Goal: Navigation & Orientation: Find specific page/section

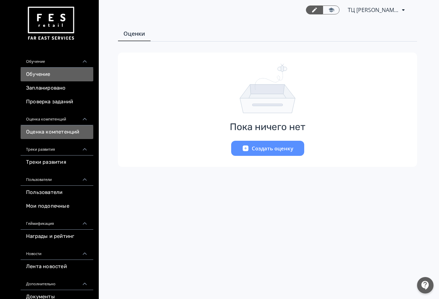
click at [38, 71] on link "Обучение" at bounding box center [57, 75] width 73 height 14
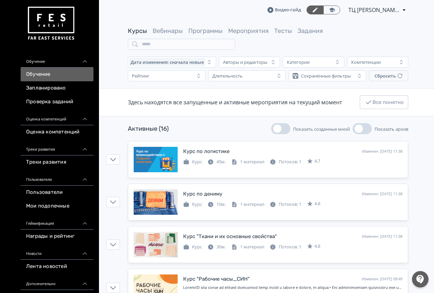
click at [404, 10] on icon at bounding box center [403, 10] width 2 height 2
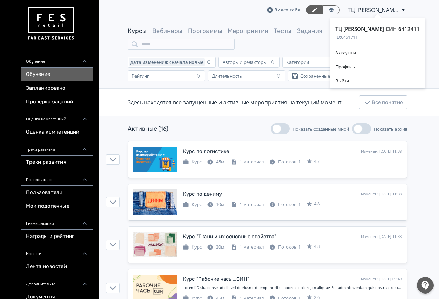
click at [404, 8] on div "ТЦ [PERSON_NAME] СИН 6412411 ID: 6451711 Аккаунты Профиль Выйти" at bounding box center [378, 10] width 60 height 8
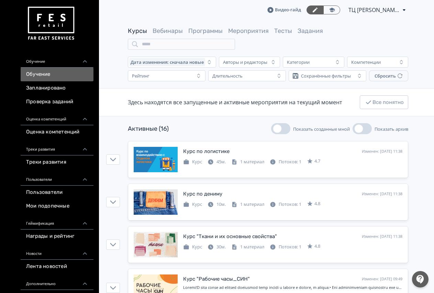
click at [289, 10] on link "Видео-гайд" at bounding box center [284, 10] width 34 height 7
click at [84, 180] on icon at bounding box center [85, 179] width 6 height 6
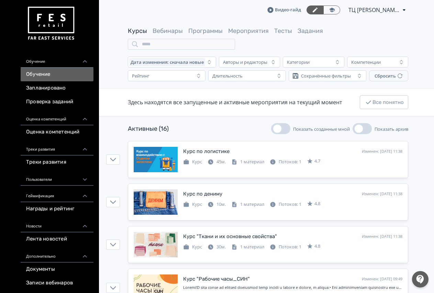
click at [84, 180] on icon at bounding box center [85, 180] width 4 height 2
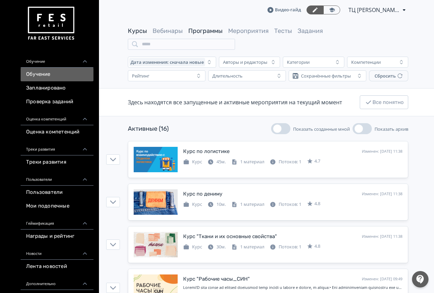
click at [206, 31] on link "Программы" at bounding box center [205, 31] width 34 height 8
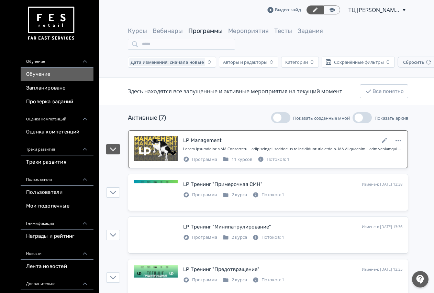
scroll to position [146, 0]
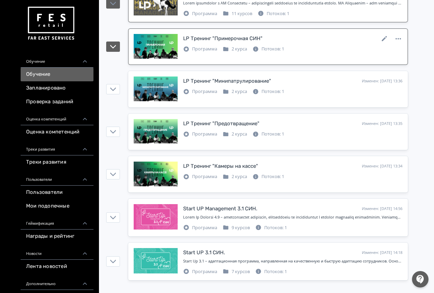
click at [185, 47] on icon at bounding box center [186, 48] width 5 height 5
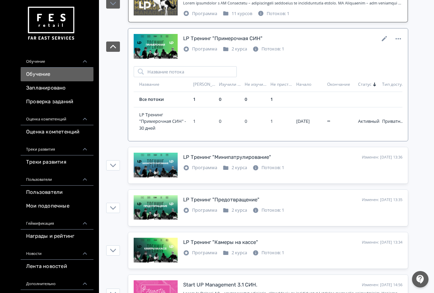
click at [283, 38] on div "LP Тренинг "Примерочная СИН" Изменен: [DATE] 13:38" at bounding box center [292, 38] width 219 height 9
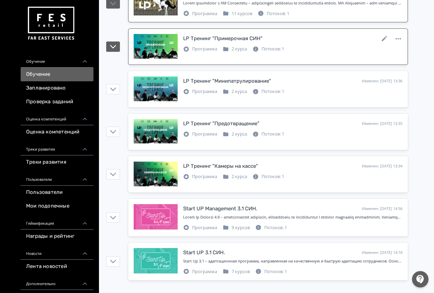
click at [283, 38] on div "LP Тренинг "Примерочная СИН" Изменен: [DATE] 13:38" at bounding box center [292, 38] width 219 height 9
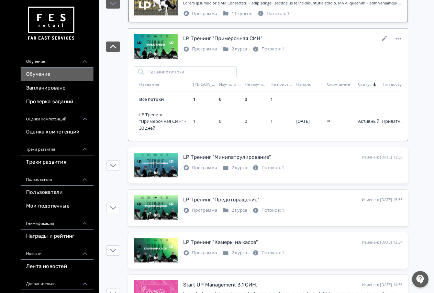
click at [222, 42] on div "LP Тренинг "Примерочная СИН"" at bounding box center [222, 39] width 79 height 8
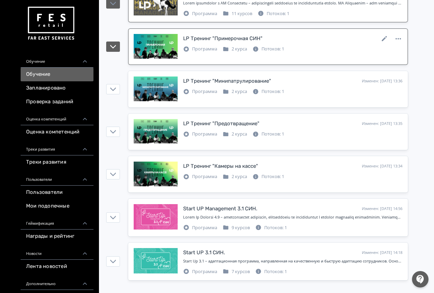
click at [168, 47] on div at bounding box center [156, 46] width 44 height 25
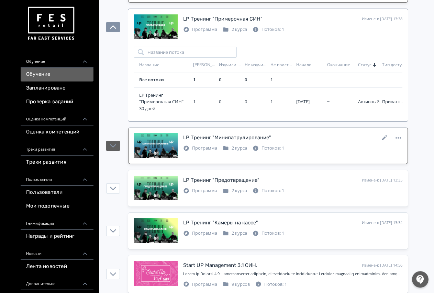
scroll to position [181, 0]
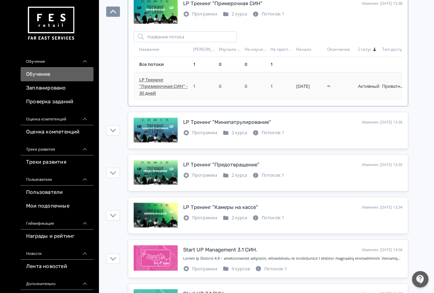
click at [178, 87] on span "LP Тренинг "Примерочная СИН" - 30 дней" at bounding box center [164, 87] width 51 height 20
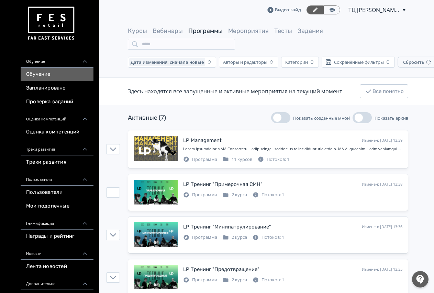
scroll to position [146, 0]
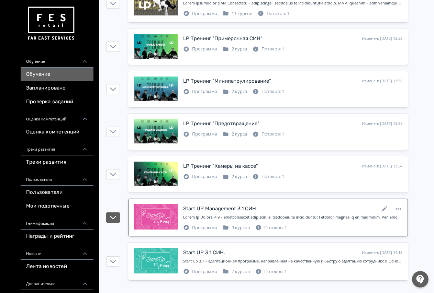
click at [212, 207] on div "Start UP Management 3.1 СИН." at bounding box center [220, 209] width 74 height 8
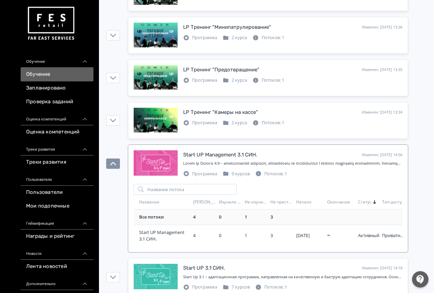
scroll to position [216, 0]
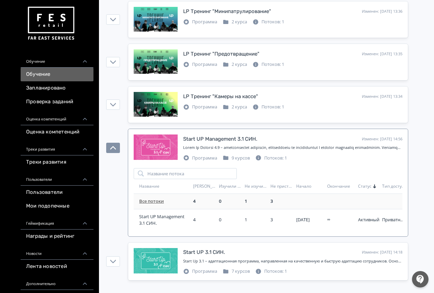
click at [156, 201] on link "Все потоки" at bounding box center [151, 201] width 25 height 6
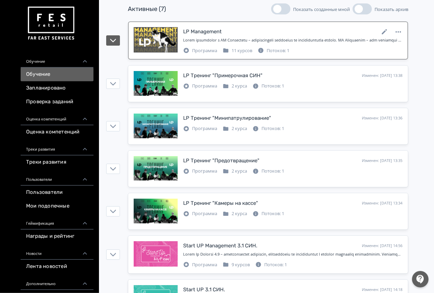
scroll to position [146, 0]
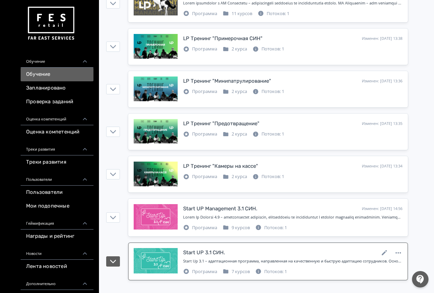
click at [234, 262] on div "Start Up 3.1 – адаптационная программа, направленная на качественную и быструю …" at bounding box center [292, 262] width 219 height 6
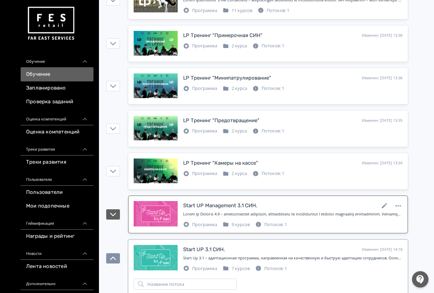
scroll to position [209, 0]
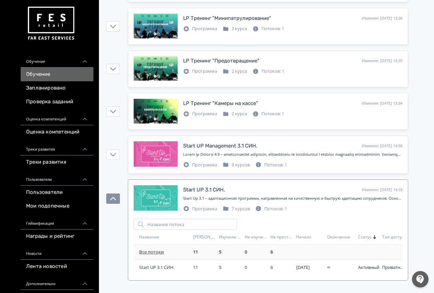
click at [157, 253] on link "Все потоки" at bounding box center [151, 252] width 25 height 6
